Goal: Information Seeking & Learning: Find specific page/section

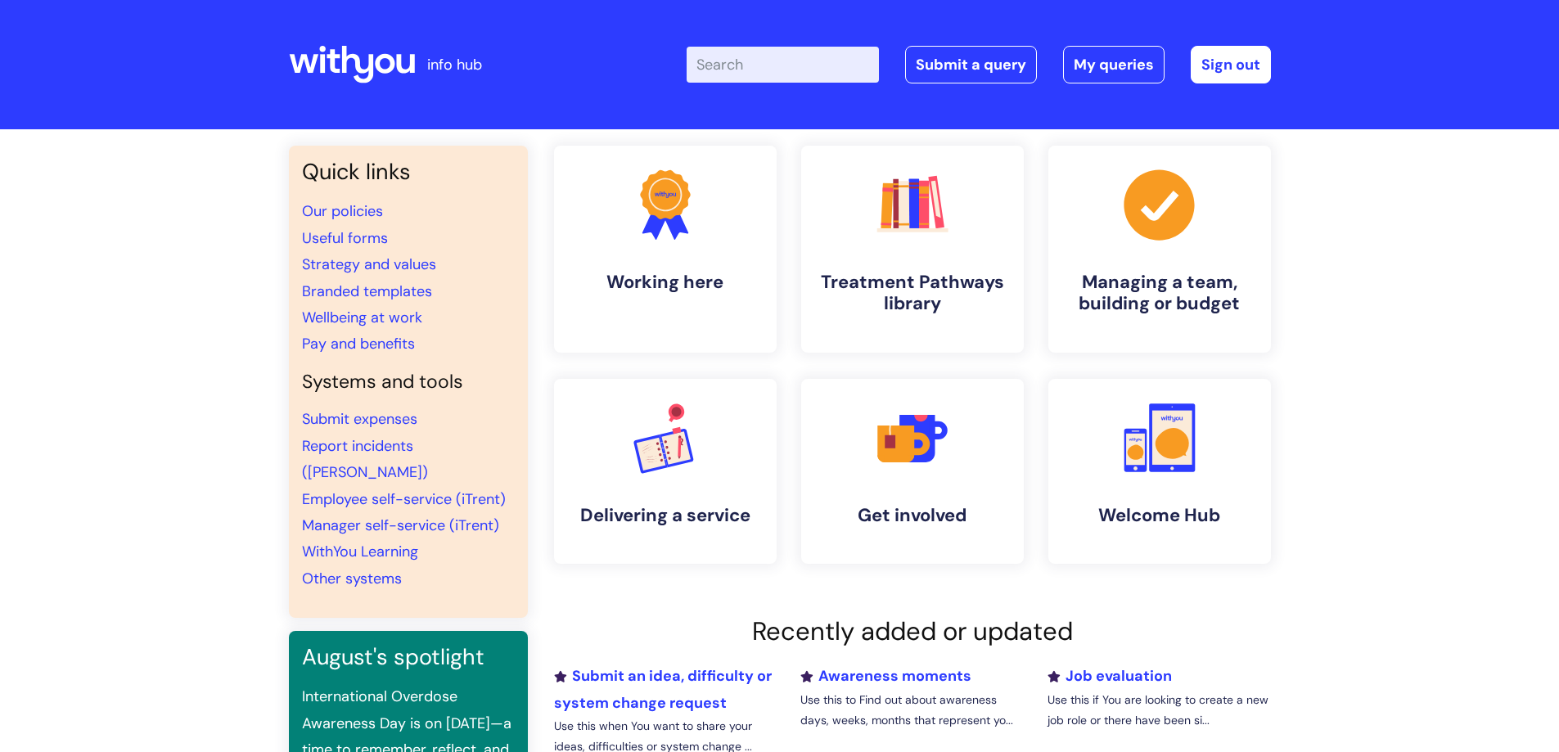
click at [797, 61] on input "Enter your search term here..." at bounding box center [782, 65] width 192 height 36
type input "brand centre"
click button "Search" at bounding box center [0, 0] width 0 height 0
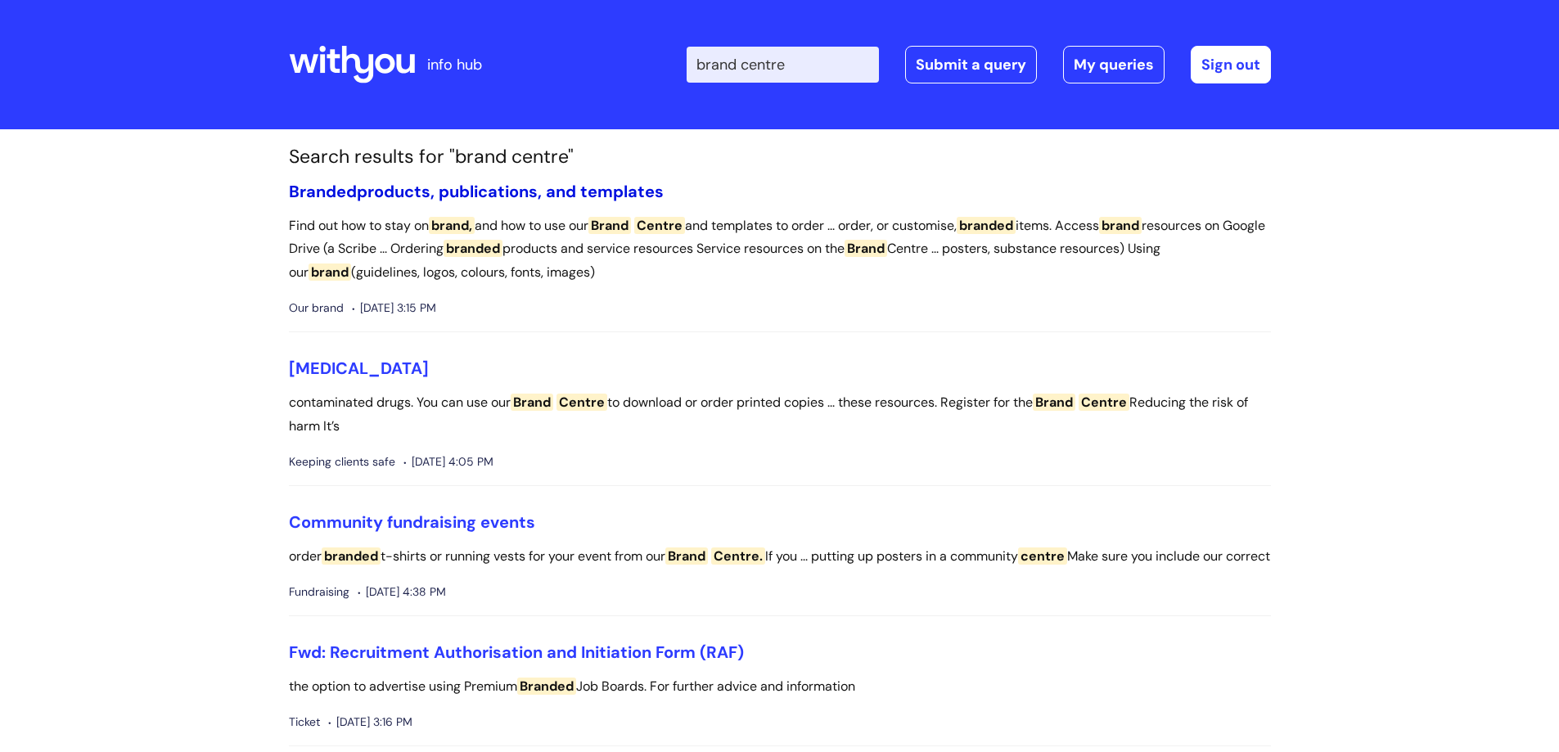
click at [560, 191] on link "Branded products, publications, and templates" at bounding box center [476, 191] width 375 height 21
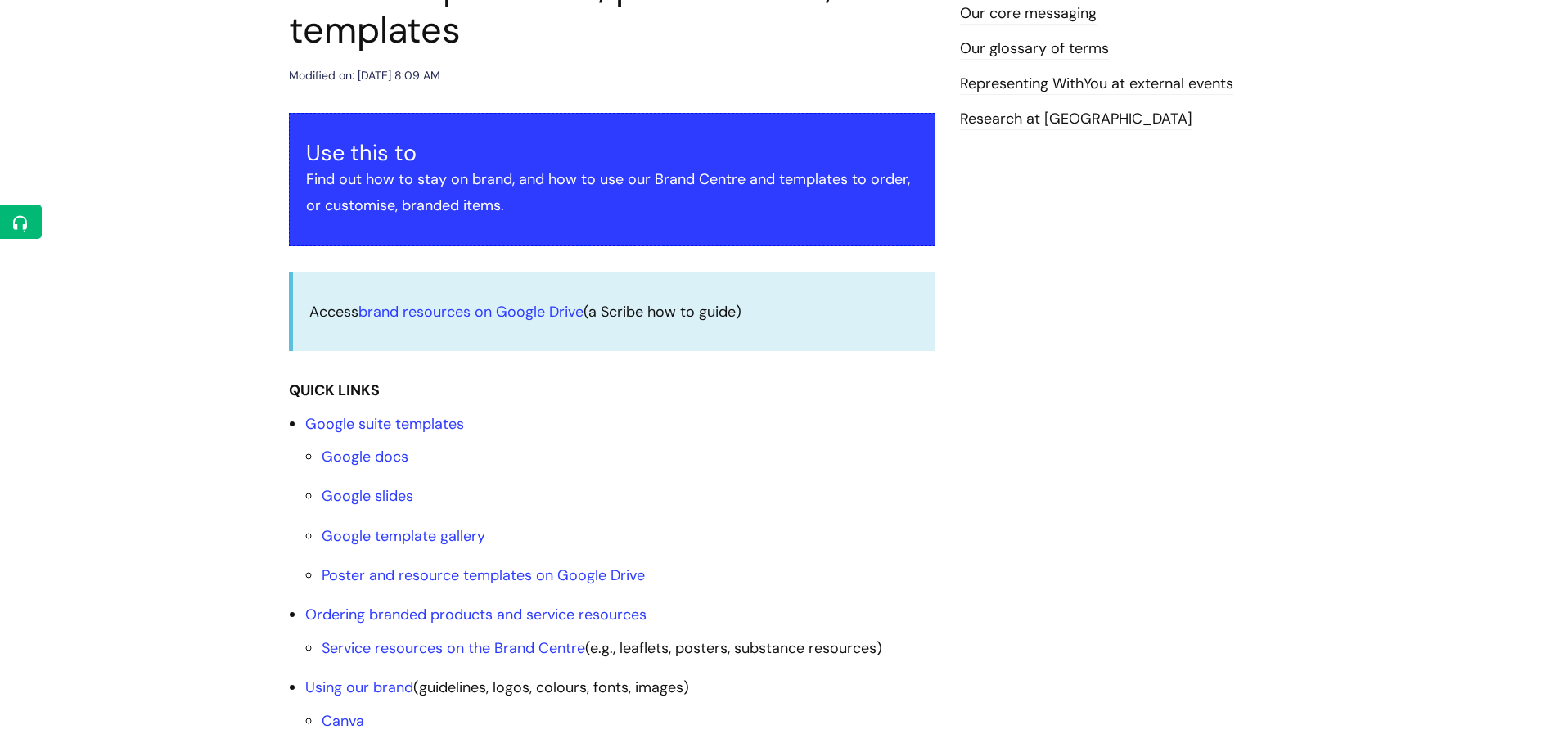
scroll to position [409, 0]
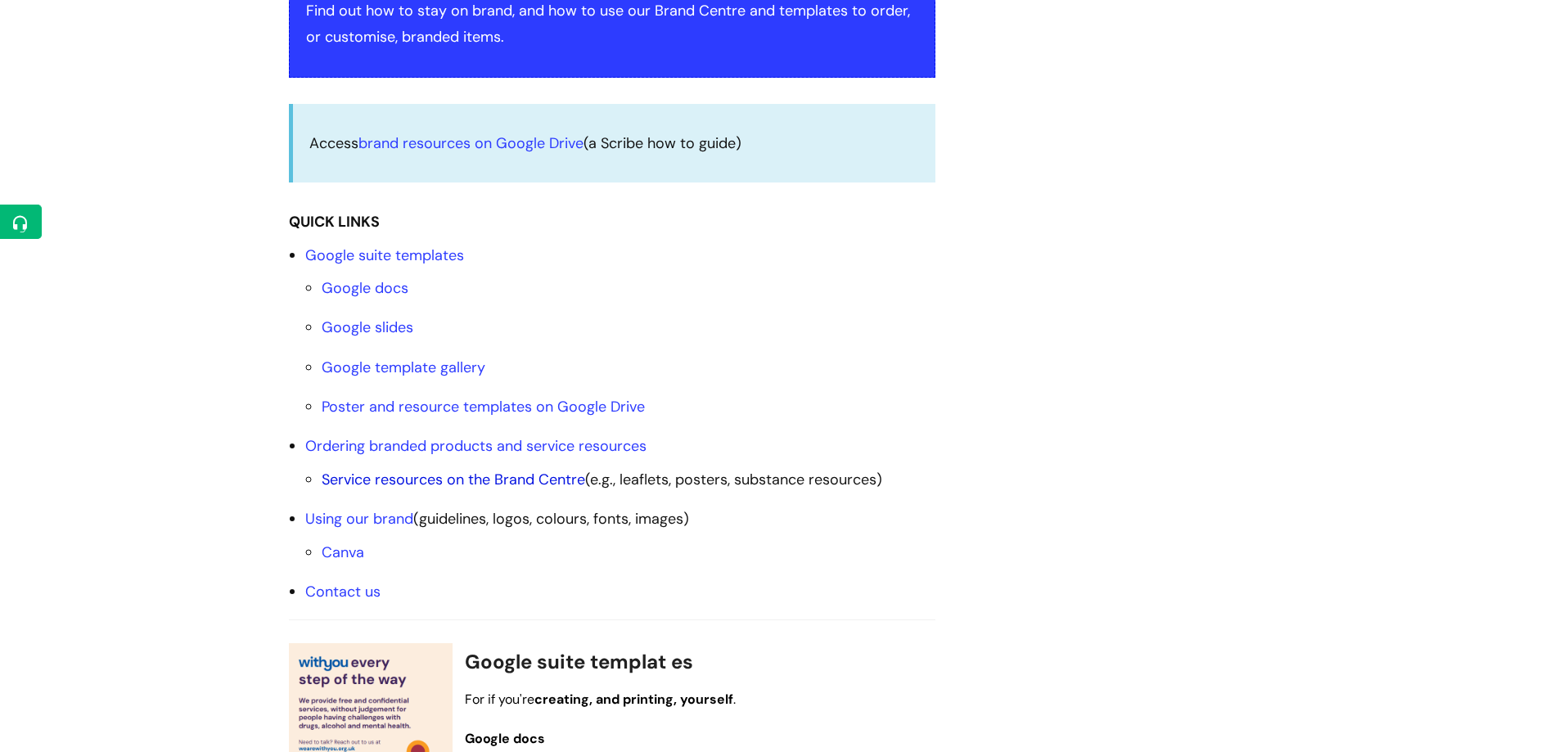
click at [533, 479] on link "Service resources on the Brand Centre" at bounding box center [453, 480] width 263 height 20
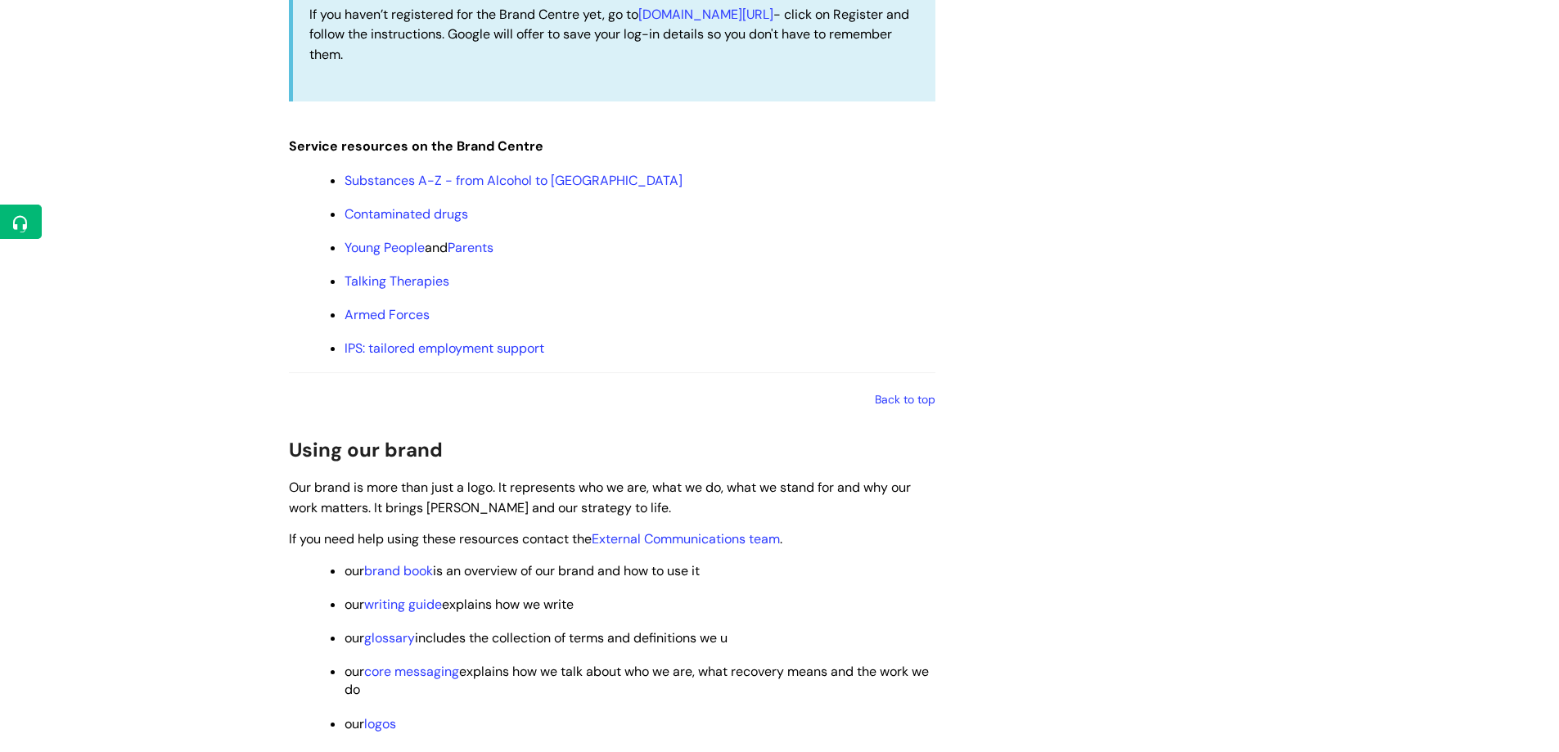
scroll to position [1902, 0]
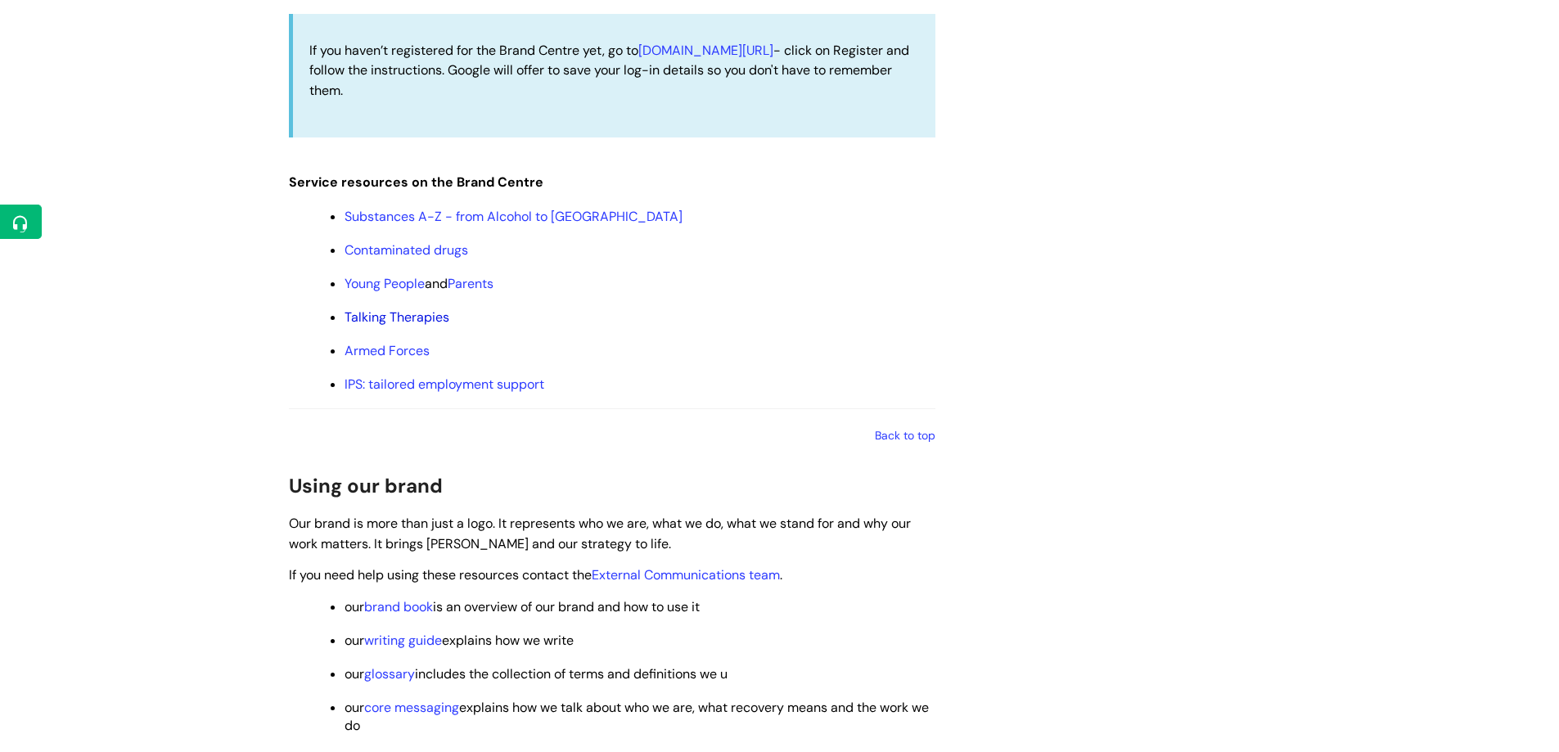
click at [411, 314] on link "Talking Therapies" at bounding box center [396, 316] width 105 height 17
